Goal: Transaction & Acquisition: Book appointment/travel/reservation

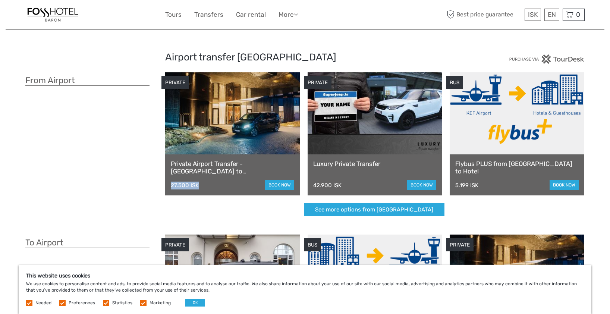
drag, startPoint x: 200, startPoint y: 185, endPoint x: 169, endPoint y: 186, distance: 30.9
click at [169, 186] on div "Private Airport Transfer - [GEOGRAPHIC_DATA] to [GEOGRAPHIC_DATA] 27.500 ISK bo…" at bounding box center [232, 174] width 135 height 41
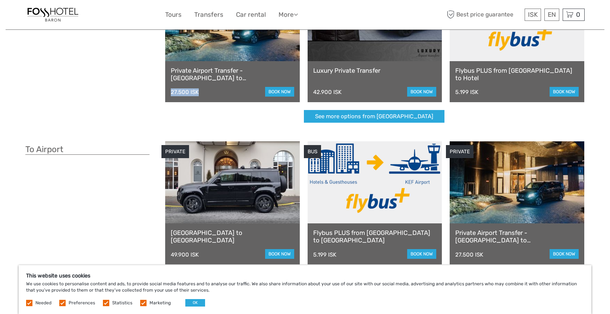
scroll to position [76, 0]
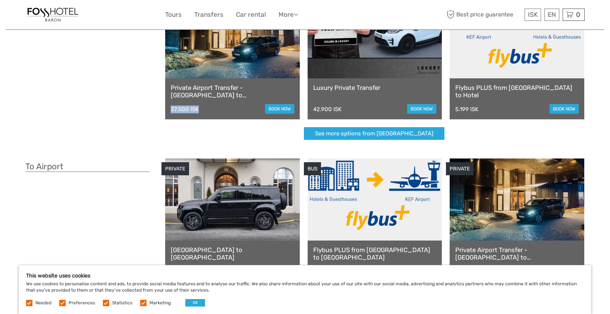
copy div "27.500 ISK"
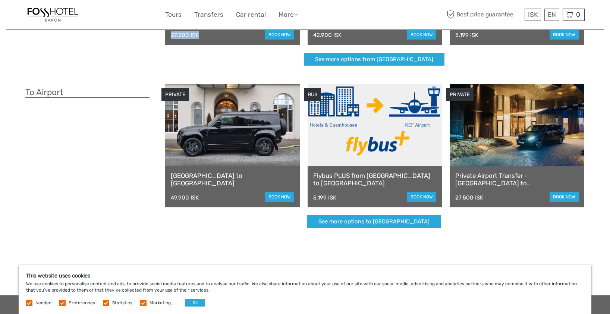
scroll to position [151, 0]
click at [28, 304] on label at bounding box center [29, 303] width 6 height 6
click at [64, 305] on label at bounding box center [62, 303] width 6 height 6
click at [0, 0] on input "checkbox" at bounding box center [0, 0] width 0 height 0
click at [104, 304] on label at bounding box center [106, 303] width 6 height 6
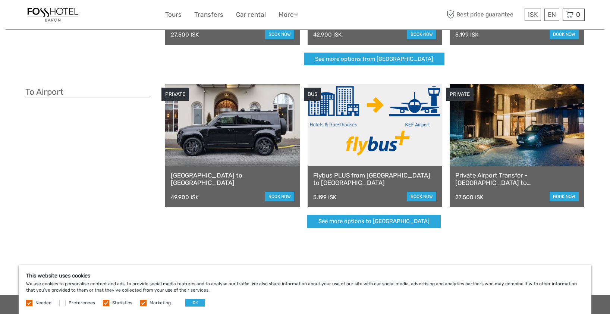
click at [0, 0] on input "checkbox" at bounding box center [0, 0] width 0 height 0
click at [142, 304] on label at bounding box center [143, 303] width 6 height 6
click at [0, 0] on input "checkbox" at bounding box center [0, 0] width 0 height 0
click at [195, 303] on button "OK" at bounding box center [195, 302] width 20 height 7
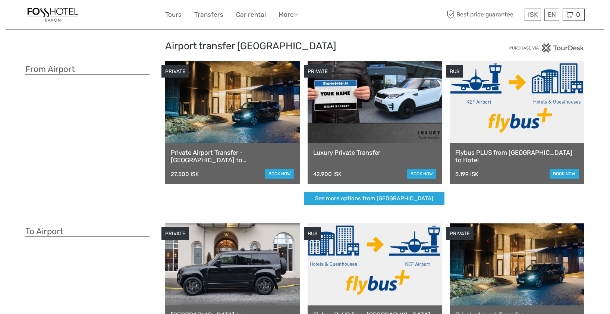
scroll to position [0, 0]
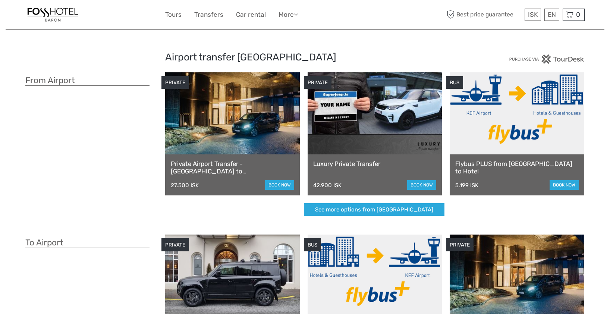
click at [531, 110] on link at bounding box center [516, 113] width 135 height 82
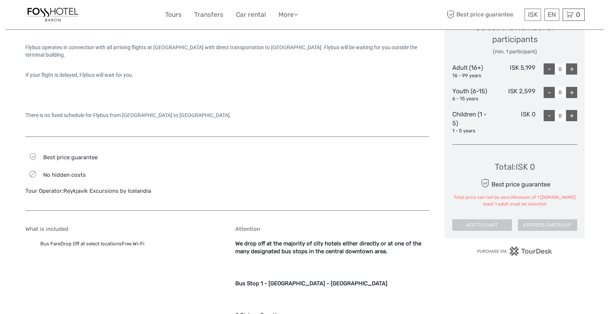
scroll to position [326, 0]
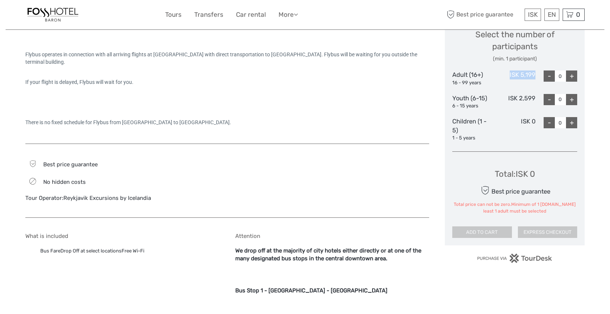
drag, startPoint x: 536, startPoint y: 74, endPoint x: 510, endPoint y: 72, distance: 25.8
click at [510, 72] on div "Adult (16+) 16 - 99 years ISK 5,199 - 0 +" at bounding box center [514, 78] width 125 height 16
copy div "ISK 5,199"
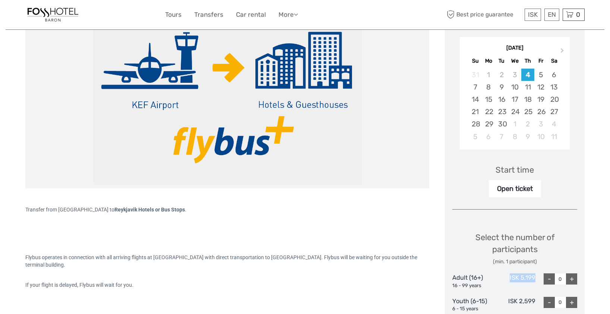
scroll to position [0, 0]
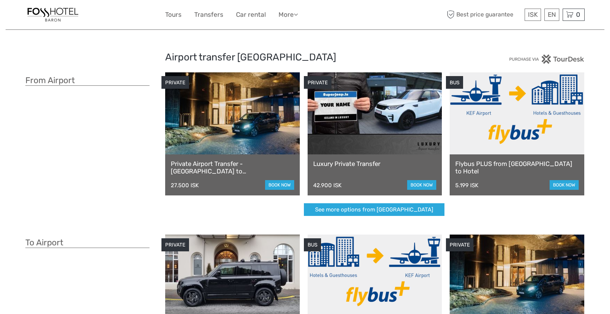
click at [514, 124] on link at bounding box center [516, 113] width 135 height 82
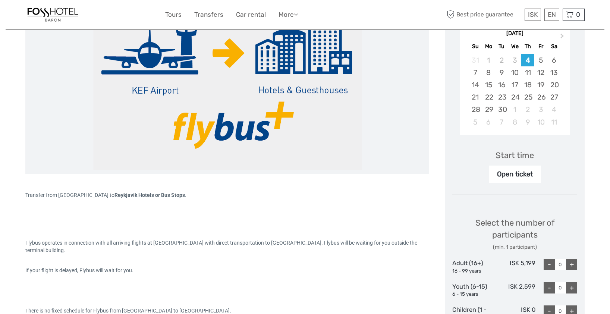
scroll to position [159, 0]
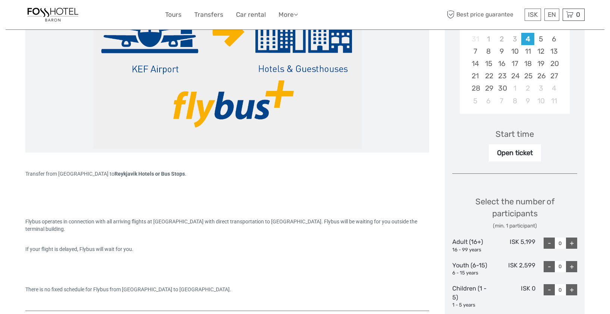
drag, startPoint x: 224, startPoint y: 222, endPoint x: 286, endPoint y: 230, distance: 62.3
click at [286, 230] on div "Flybus operates in connection with all arriving flights at [GEOGRAPHIC_DATA] wi…" at bounding box center [227, 225] width 404 height 15
click at [310, 233] on div "Flybus operates in connection with all arriving flights at [GEOGRAPHIC_DATA] wi…" at bounding box center [227, 245] width 404 height 116
drag, startPoint x: 171, startPoint y: 222, endPoint x: 266, endPoint y: 229, distance: 95.6
click at [266, 229] on div "Flybus operates in connection with all arriving flights at [GEOGRAPHIC_DATA] wi…" at bounding box center [227, 225] width 404 height 15
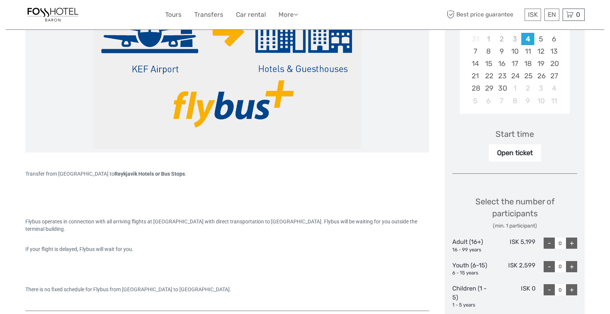
click at [217, 255] on div "Flybus operates in connection with all arriving flights at [GEOGRAPHIC_DATA] wi…" at bounding box center [227, 245] width 404 height 116
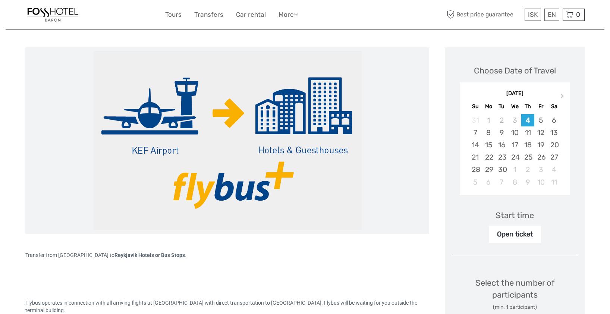
scroll to position [0, 0]
